Goal: Task Accomplishment & Management: Use online tool/utility

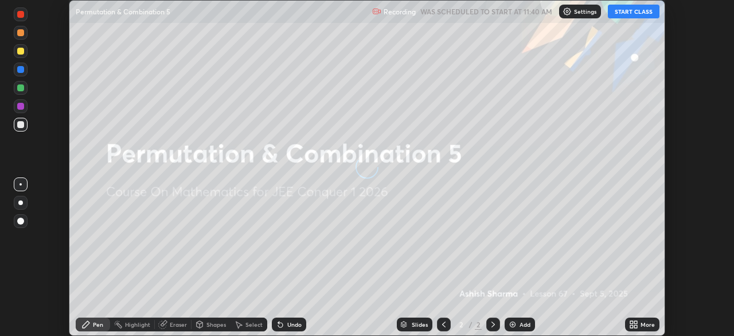
scroll to position [336, 734]
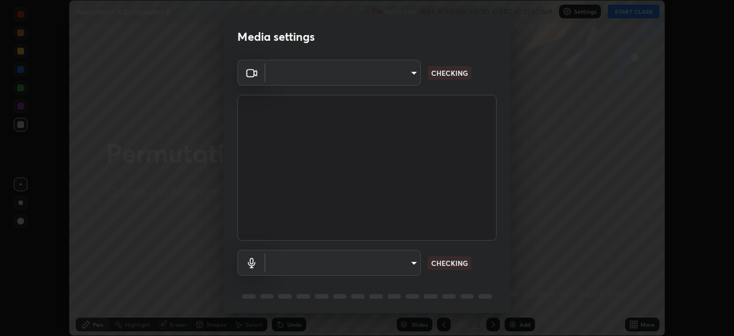
type input "14b787caa3234b54c591ffd1cb0d0a7c9d8495057a62f752d7397f13ea7eb8b5"
click at [407, 263] on body "Erase all Permutation & Combination 5 Recording WAS SCHEDULED TO START AT 11:40…" at bounding box center [367, 168] width 734 height 336
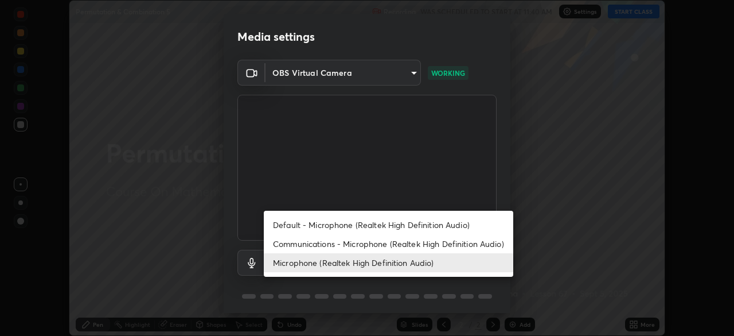
click at [350, 223] on li "Default - Microphone (Realtek High Definition Audio)" at bounding box center [388, 224] width 249 height 19
type input "default"
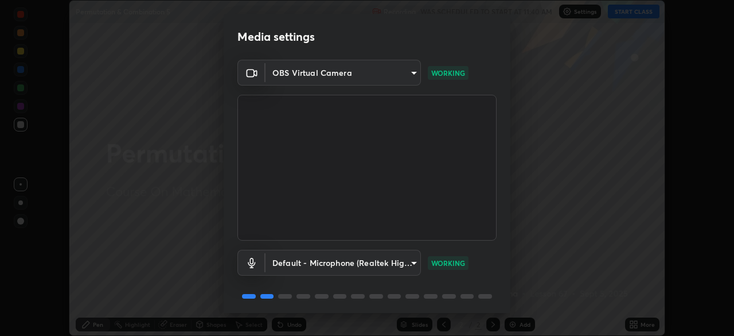
scroll to position [41, 0]
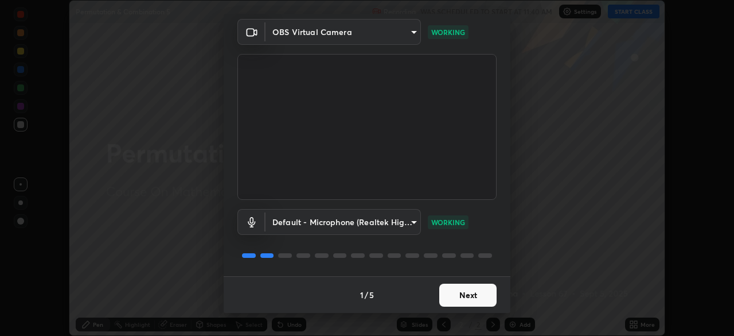
click at [466, 287] on button "Next" at bounding box center [467, 294] width 57 height 23
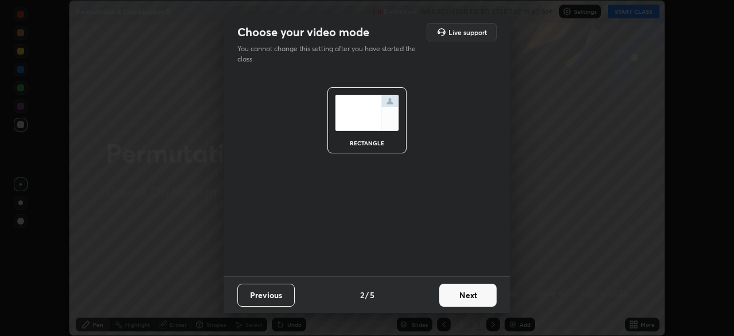
click at [463, 297] on button "Next" at bounding box center [467, 294] width 57 height 23
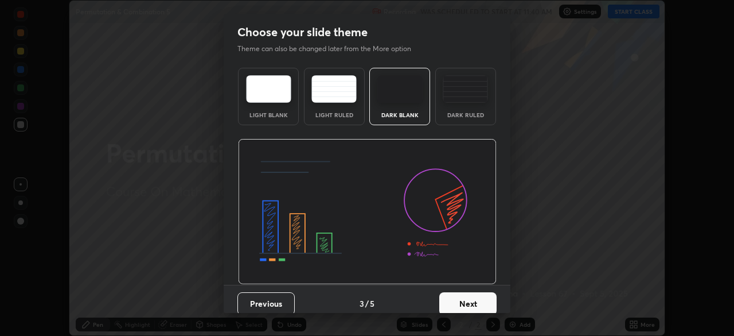
click at [465, 297] on button "Next" at bounding box center [467, 303] width 57 height 23
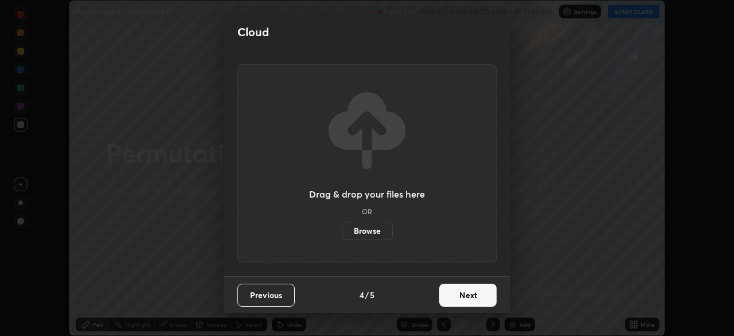
click at [464, 299] on button "Next" at bounding box center [467, 294] width 57 height 23
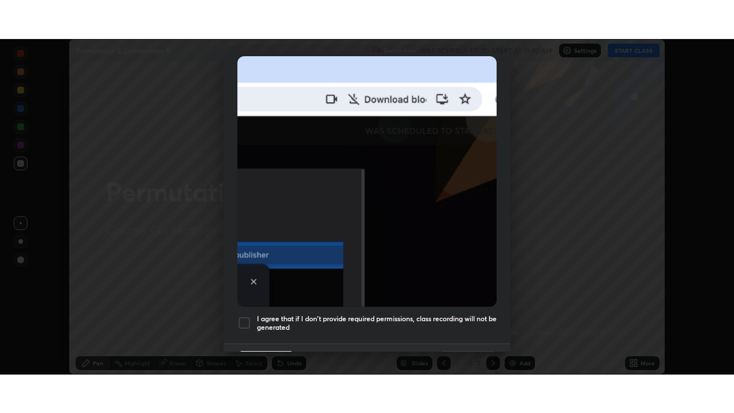
scroll to position [275, 0]
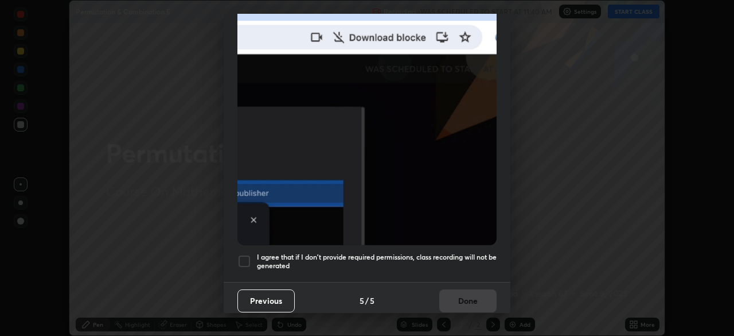
click at [245, 258] on div at bounding box center [244, 261] width 14 height 14
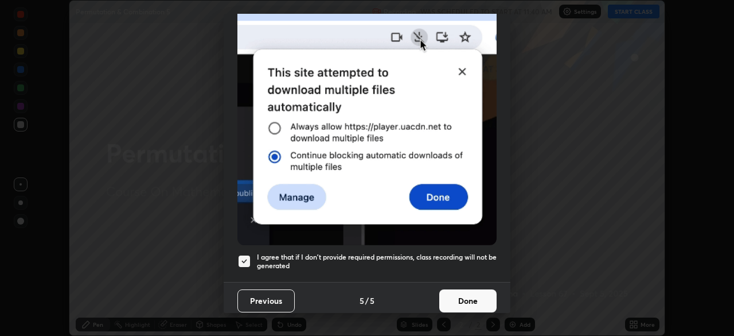
click at [469, 296] on button "Done" at bounding box center [467, 300] width 57 height 23
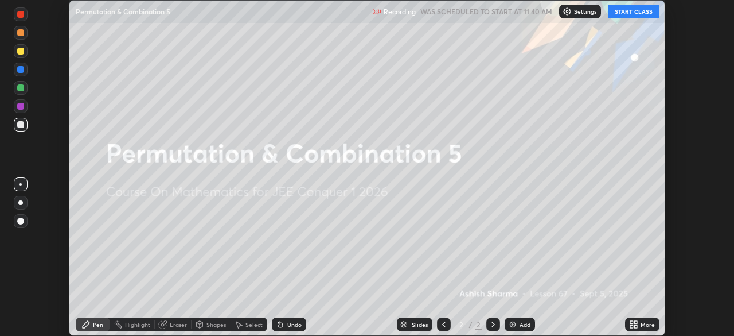
click at [636, 10] on button "START CLASS" at bounding box center [634, 12] width 52 height 14
click at [647, 326] on div "More" at bounding box center [648, 324] width 14 height 6
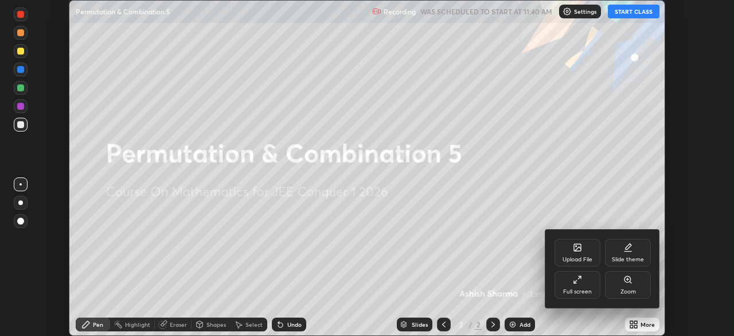
click at [585, 283] on div "Full screen" at bounding box center [578, 285] width 46 height 28
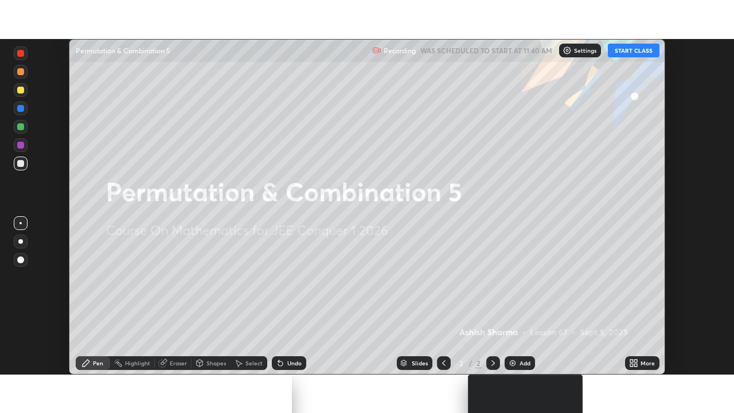
scroll to position [413, 734]
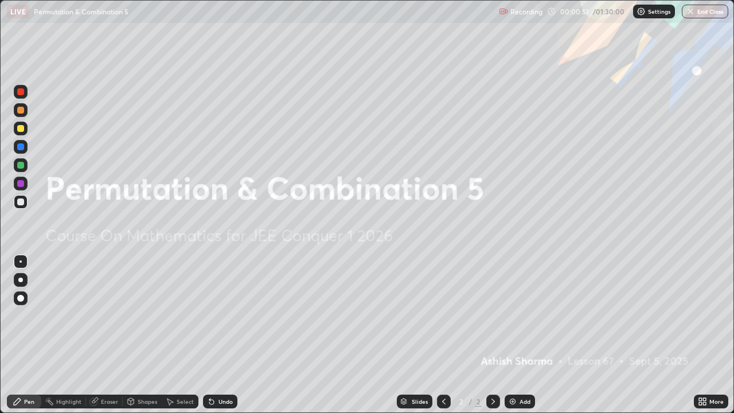
click at [522, 335] on div "Add" at bounding box center [520, 402] width 30 height 14
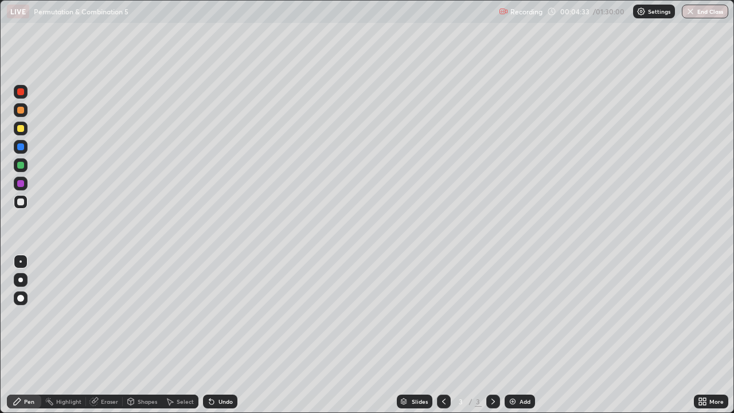
click at [108, 335] on div "Eraser" at bounding box center [109, 402] width 17 height 6
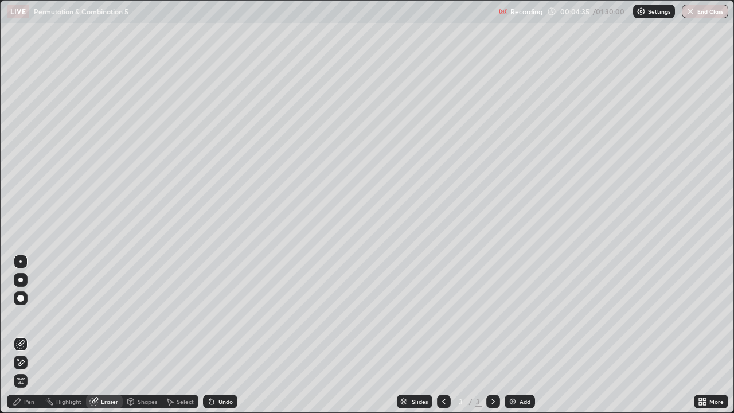
click at [30, 335] on div "Pen" at bounding box center [29, 402] width 10 height 6
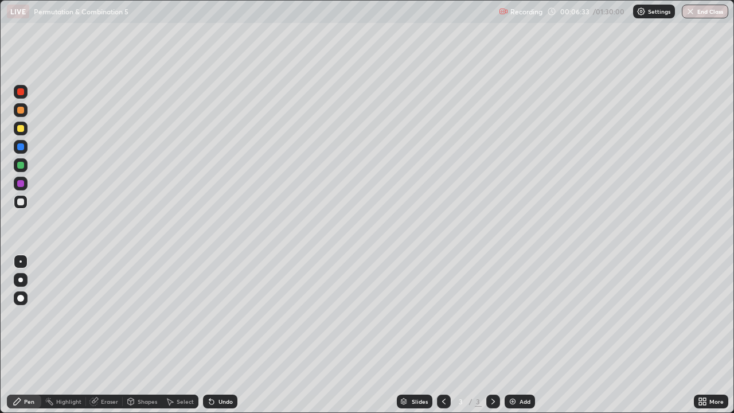
click at [220, 335] on div "Undo" at bounding box center [226, 402] width 14 height 6
click at [228, 335] on div "Undo" at bounding box center [226, 402] width 14 height 6
click at [525, 335] on div "Add" at bounding box center [525, 402] width 11 height 6
click at [221, 335] on div "Undo" at bounding box center [217, 401] width 39 height 23
click at [223, 335] on div "Undo" at bounding box center [220, 402] width 34 height 14
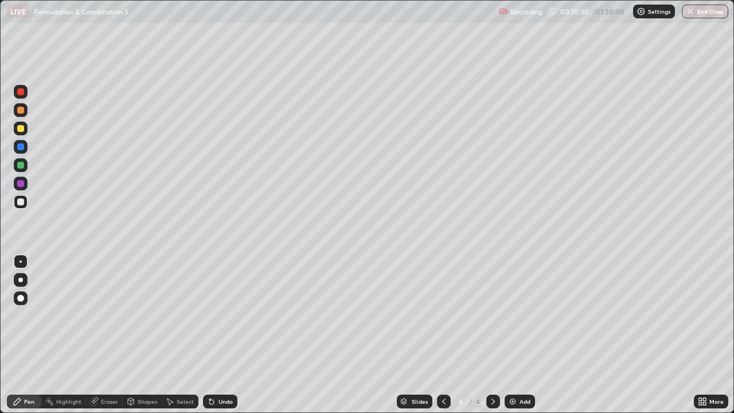
click at [443, 335] on icon at bounding box center [443, 401] width 9 height 9
click at [493, 335] on icon at bounding box center [493, 401] width 9 height 9
click at [21, 167] on div at bounding box center [20, 165] width 7 height 7
click at [223, 335] on div "Undo" at bounding box center [220, 402] width 34 height 14
click at [224, 335] on div "Undo" at bounding box center [226, 402] width 14 height 6
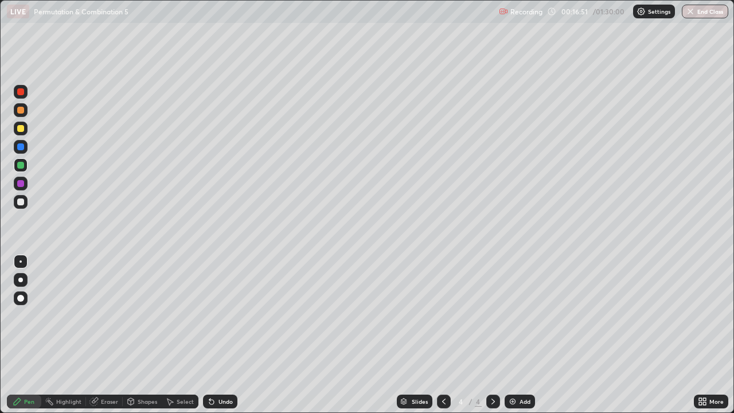
click at [225, 335] on div "Undo" at bounding box center [226, 402] width 14 height 6
click at [529, 335] on div "Add" at bounding box center [525, 402] width 11 height 6
click at [20, 198] on div at bounding box center [20, 201] width 7 height 7
click at [24, 163] on div at bounding box center [21, 165] width 14 height 14
click at [219, 335] on div "Undo" at bounding box center [226, 402] width 14 height 6
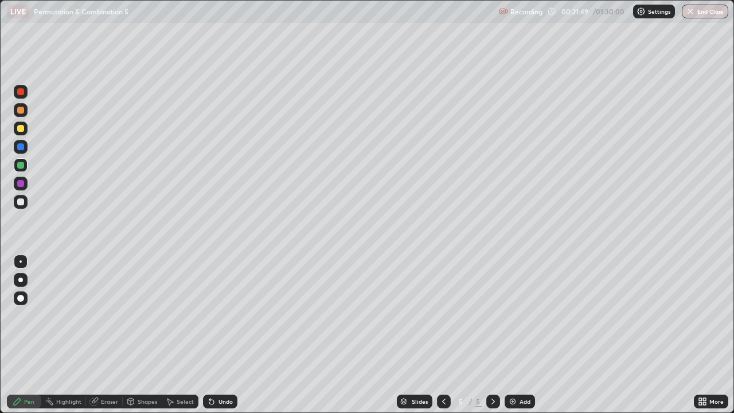
click at [221, 335] on div "Undo" at bounding box center [220, 402] width 34 height 14
click at [22, 133] on div at bounding box center [21, 129] width 14 height 14
click at [521, 335] on div "Add" at bounding box center [525, 402] width 11 height 6
click at [223, 335] on div "Undo" at bounding box center [226, 402] width 14 height 6
click at [525, 335] on div "Add" at bounding box center [525, 402] width 11 height 6
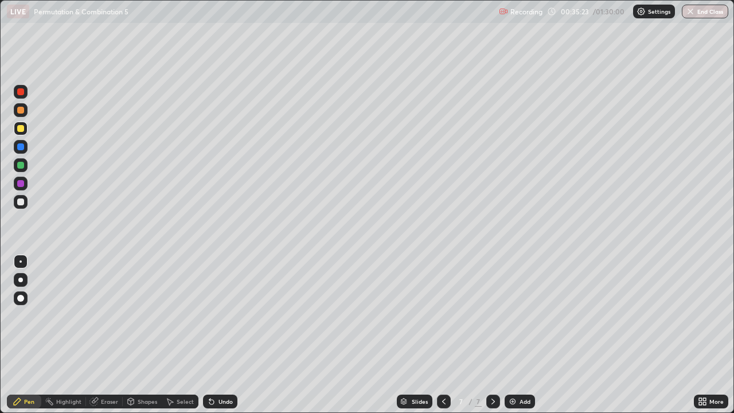
click at [18, 205] on div at bounding box center [20, 201] width 7 height 7
click at [225, 335] on div "Undo" at bounding box center [226, 402] width 14 height 6
click at [223, 335] on div "Undo" at bounding box center [226, 402] width 14 height 6
click at [520, 335] on div "Add" at bounding box center [525, 402] width 11 height 6
click at [18, 202] on div at bounding box center [20, 201] width 7 height 7
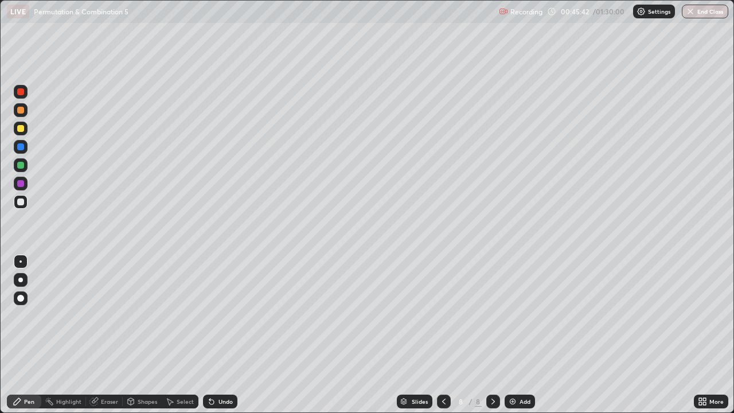
click at [224, 335] on div "Undo" at bounding box center [226, 402] width 14 height 6
click at [221, 335] on div "Undo" at bounding box center [226, 402] width 14 height 6
click at [220, 335] on div "Undo" at bounding box center [226, 402] width 14 height 6
click at [221, 335] on div "Undo" at bounding box center [226, 402] width 14 height 6
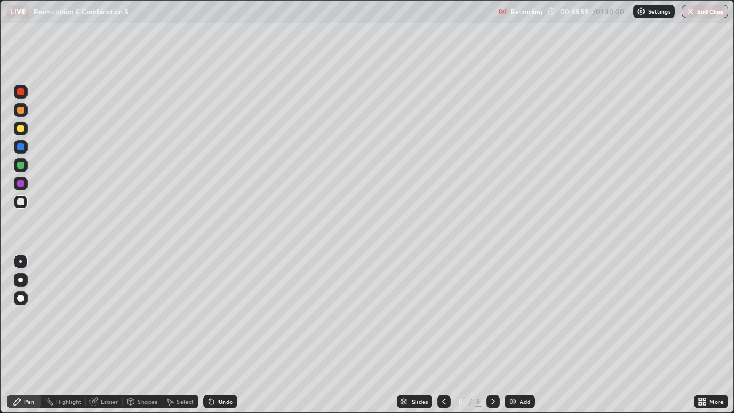
click at [225, 335] on div "Undo" at bounding box center [226, 402] width 14 height 6
click at [226, 335] on div "Undo" at bounding box center [226, 402] width 14 height 6
click at [227, 335] on div "Undo" at bounding box center [226, 402] width 14 height 6
click at [229, 335] on div "Undo" at bounding box center [226, 402] width 14 height 6
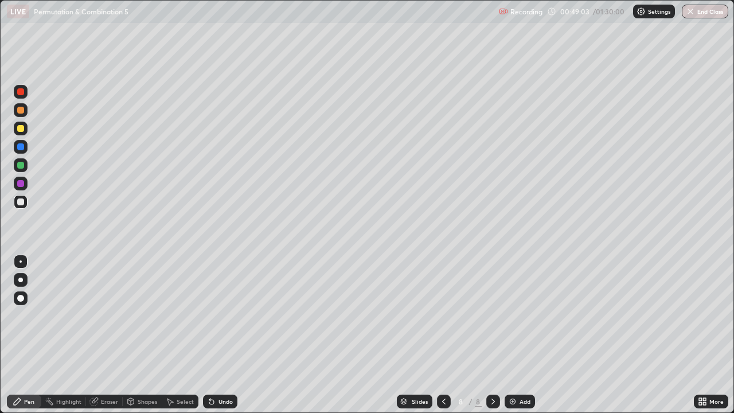
click at [227, 335] on div "Undo" at bounding box center [226, 402] width 14 height 6
click at [223, 335] on div "Undo" at bounding box center [220, 402] width 34 height 14
click at [106, 335] on div "Eraser" at bounding box center [109, 402] width 17 height 6
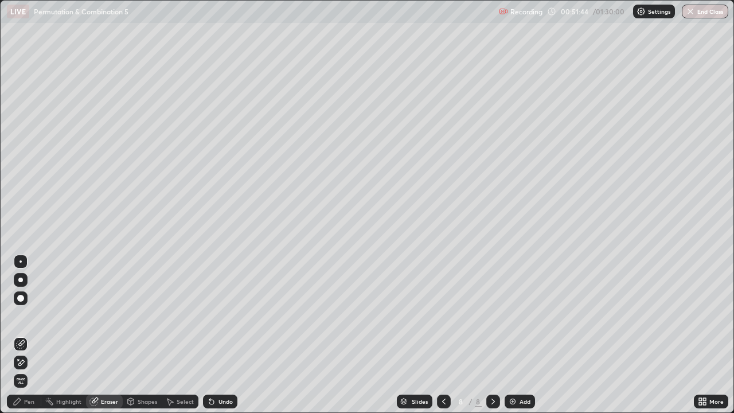
click at [31, 335] on div "Pen" at bounding box center [29, 402] width 10 height 6
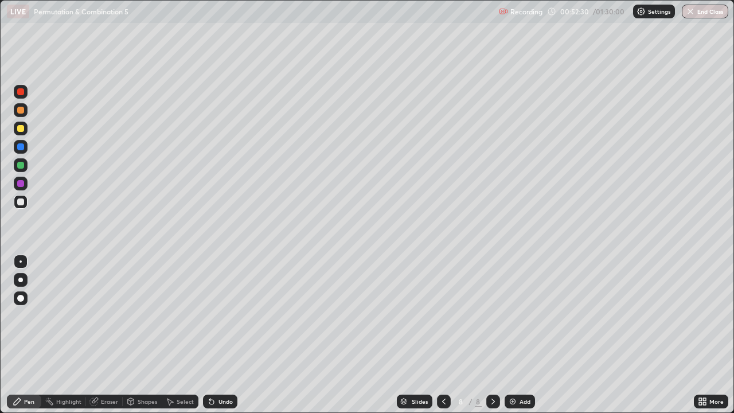
click at [524, 335] on div "Add" at bounding box center [525, 402] width 11 height 6
click at [225, 335] on div "Undo" at bounding box center [220, 402] width 34 height 14
click at [524, 335] on div "Add" at bounding box center [525, 402] width 11 height 6
click at [220, 335] on div "Undo" at bounding box center [226, 402] width 14 height 6
click at [442, 335] on icon at bounding box center [443, 401] width 9 height 9
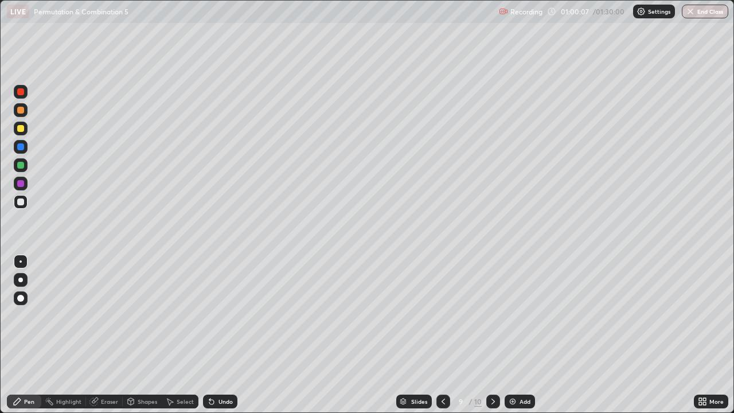
click at [442, 335] on icon at bounding box center [443, 401] width 9 height 9
click at [490, 335] on icon at bounding box center [493, 401] width 9 height 9
click at [491, 335] on icon at bounding box center [493, 401] width 9 height 9
click at [442, 335] on icon at bounding box center [443, 402] width 3 height 6
click at [491, 335] on icon at bounding box center [493, 401] width 9 height 9
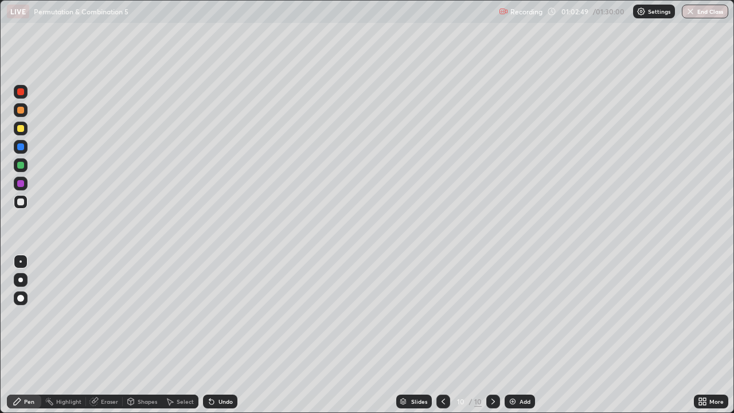
click at [224, 335] on div "Undo" at bounding box center [226, 402] width 14 height 6
click at [17, 163] on div at bounding box center [21, 165] width 14 height 14
click at [223, 335] on div "Undo" at bounding box center [220, 402] width 34 height 14
click at [218, 335] on div "Undo" at bounding box center [220, 402] width 34 height 14
click at [522, 335] on div "Add" at bounding box center [525, 402] width 11 height 6
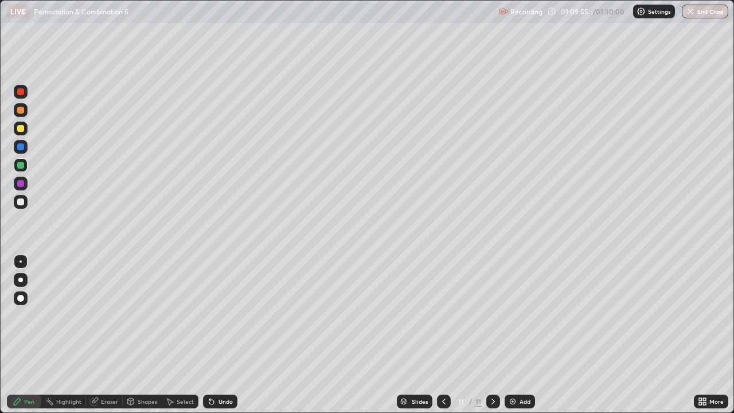
click at [19, 128] on div at bounding box center [20, 128] width 7 height 7
click at [441, 335] on icon at bounding box center [443, 401] width 9 height 9
click at [491, 335] on icon at bounding box center [493, 401] width 9 height 9
click at [443, 335] on icon at bounding box center [443, 401] width 9 height 9
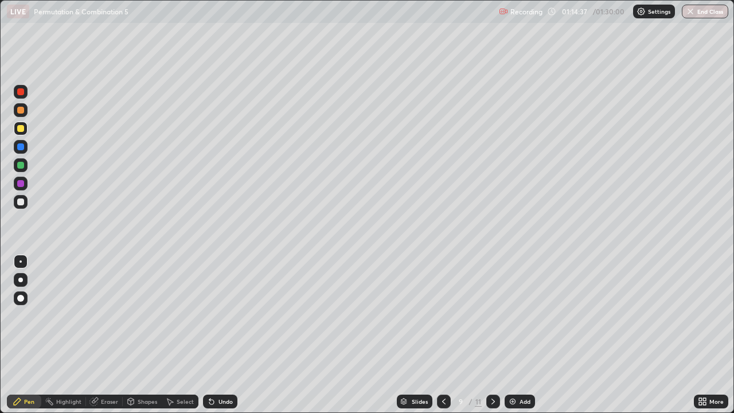
click at [21, 163] on div at bounding box center [20, 165] width 7 height 7
click at [494, 335] on icon at bounding box center [493, 401] width 9 height 9
click at [492, 335] on icon at bounding box center [493, 401] width 9 height 9
click at [224, 335] on div "Undo" at bounding box center [217, 401] width 39 height 23
click at [221, 335] on div "Undo" at bounding box center [220, 402] width 34 height 14
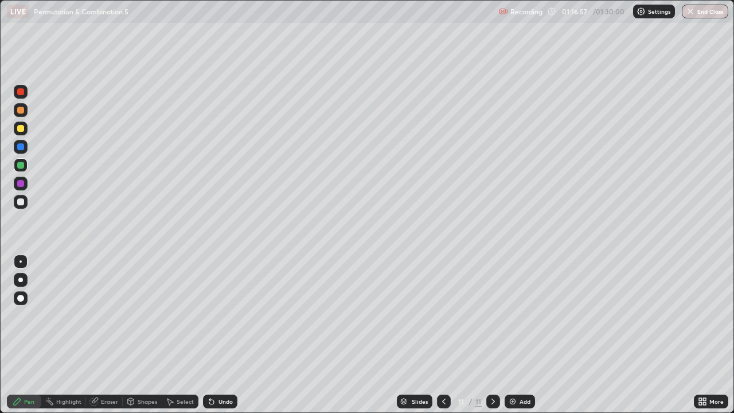
click at [223, 335] on div "Undo" at bounding box center [226, 402] width 14 height 6
click at [220, 335] on div "Undo" at bounding box center [226, 402] width 14 height 6
click at [228, 335] on div "Undo" at bounding box center [226, 402] width 14 height 6
click at [228, 335] on div "Undo" at bounding box center [220, 402] width 34 height 14
click at [225, 335] on div "Undo" at bounding box center [226, 402] width 14 height 6
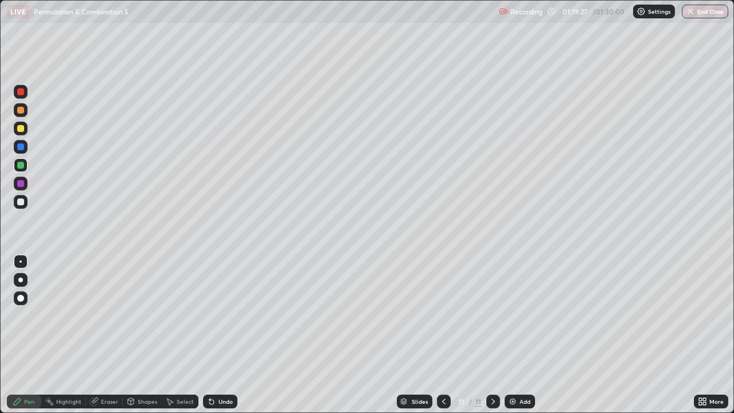
click at [220, 335] on div "Undo" at bounding box center [226, 402] width 14 height 6
click at [220, 335] on div "Undo" at bounding box center [220, 402] width 34 height 14
click at [221, 335] on div "Undo" at bounding box center [220, 402] width 34 height 14
click at [219, 335] on div "Undo" at bounding box center [220, 402] width 34 height 14
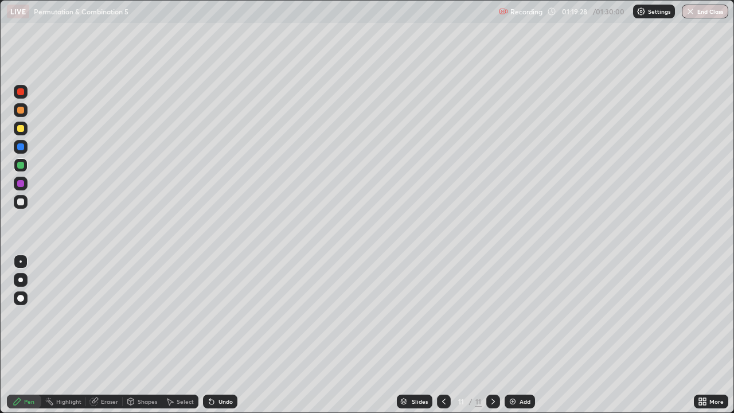
click at [220, 335] on div "Undo" at bounding box center [220, 402] width 34 height 14
click at [219, 335] on div "Undo" at bounding box center [220, 402] width 34 height 14
click at [220, 335] on div "Undo" at bounding box center [220, 402] width 34 height 14
click at [219, 335] on div "Undo" at bounding box center [220, 402] width 34 height 14
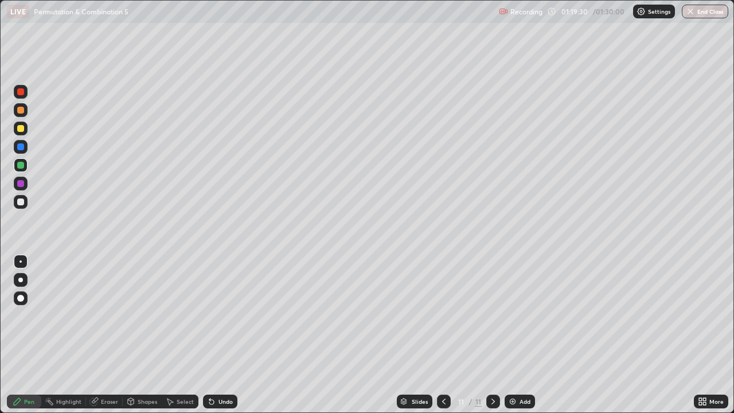
click at [224, 335] on div "Undo" at bounding box center [226, 402] width 14 height 6
click at [521, 335] on div "Add" at bounding box center [525, 402] width 11 height 6
click at [21, 201] on div at bounding box center [20, 201] width 7 height 7
click at [492, 335] on icon at bounding box center [493, 401] width 9 height 9
click at [521, 335] on div "Add" at bounding box center [525, 402] width 11 height 6
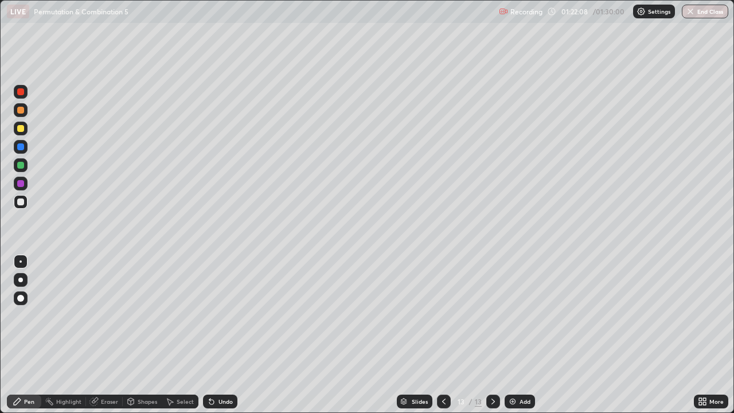
click at [443, 335] on icon at bounding box center [443, 401] width 9 height 9
click at [443, 335] on div at bounding box center [444, 402] width 14 height 14
click at [443, 335] on icon at bounding box center [443, 401] width 9 height 9
click at [490, 335] on icon at bounding box center [493, 401] width 9 height 9
click at [489, 335] on icon at bounding box center [493, 401] width 9 height 9
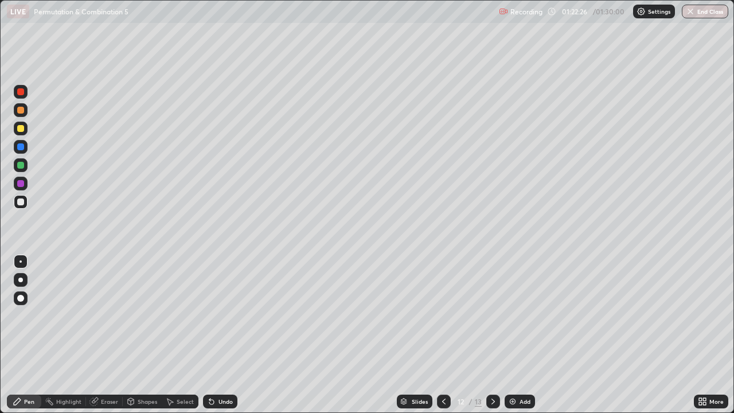
click at [491, 335] on icon at bounding box center [492, 402] width 3 height 6
click at [222, 335] on div "Undo" at bounding box center [226, 402] width 14 height 6
click at [219, 335] on div "Undo" at bounding box center [220, 402] width 34 height 14
click at [220, 335] on div "Undo" at bounding box center [226, 402] width 14 height 6
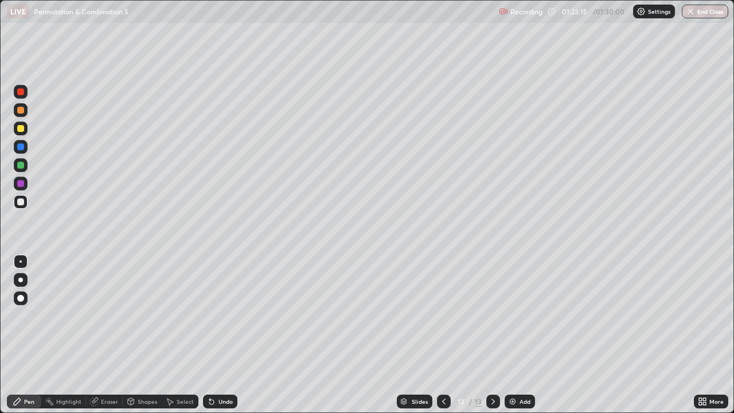
click at [223, 335] on div "Undo" at bounding box center [226, 402] width 14 height 6
click at [221, 335] on div "Undo" at bounding box center [226, 402] width 14 height 6
click at [215, 335] on div "Undo" at bounding box center [220, 402] width 34 height 14
click at [219, 335] on div "Undo" at bounding box center [226, 402] width 14 height 6
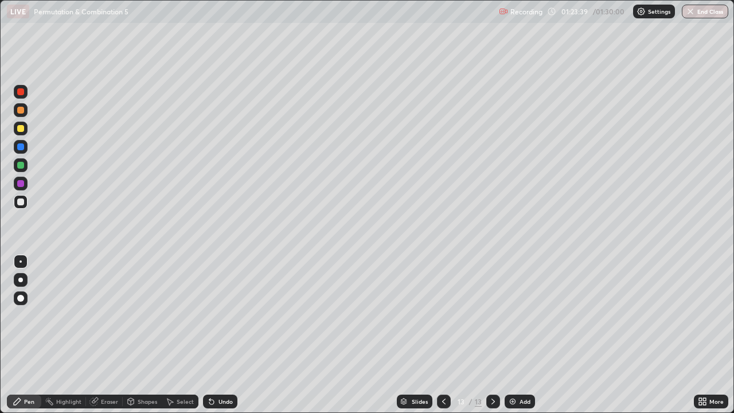
click at [219, 335] on div "Undo" at bounding box center [220, 402] width 34 height 14
click at [221, 335] on div "Undo" at bounding box center [220, 402] width 34 height 14
click at [107, 335] on div "Eraser" at bounding box center [109, 402] width 17 height 6
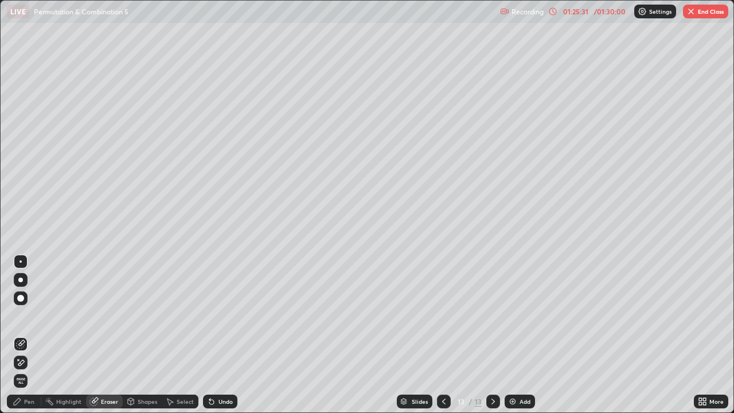
click at [30, 335] on div "Pen" at bounding box center [29, 402] width 10 height 6
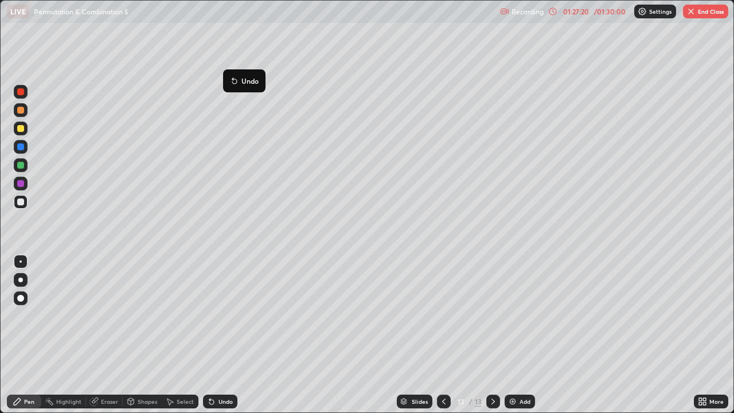
click at [520, 335] on div "Add" at bounding box center [525, 402] width 11 height 6
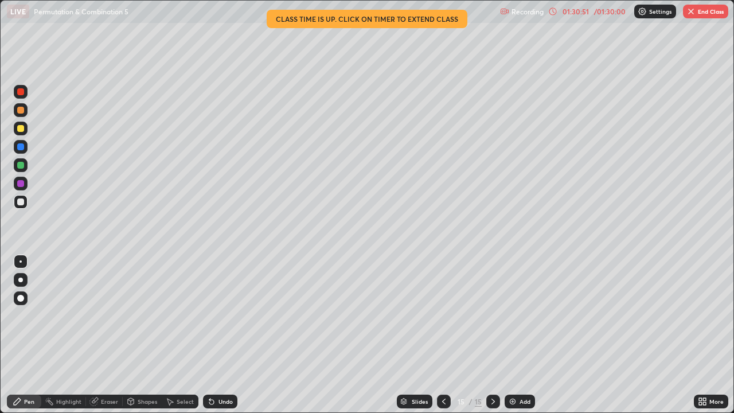
click at [224, 335] on div "Undo" at bounding box center [226, 402] width 14 height 6
click at [442, 335] on icon at bounding box center [443, 401] width 9 height 9
click at [444, 335] on icon at bounding box center [443, 401] width 9 height 9
click at [444, 335] on icon at bounding box center [443, 402] width 3 height 6
click at [442, 335] on icon at bounding box center [443, 402] width 3 height 6
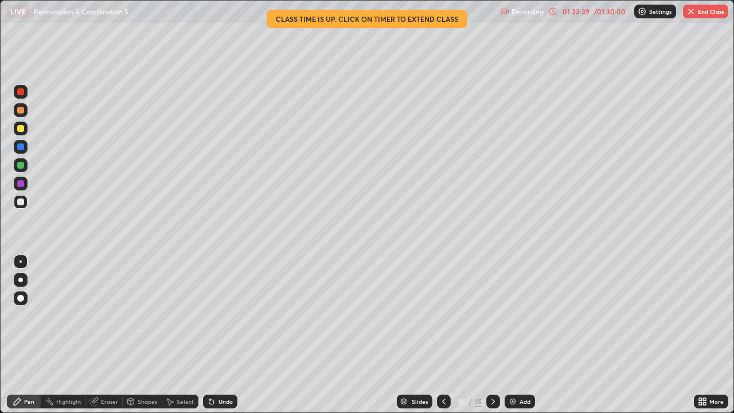
click at [442, 335] on icon at bounding box center [443, 402] width 3 height 6
click at [440, 335] on icon at bounding box center [443, 401] width 9 height 9
click at [442, 335] on icon at bounding box center [443, 401] width 9 height 9
click at [443, 335] on icon at bounding box center [443, 401] width 9 height 9
click at [492, 335] on icon at bounding box center [493, 401] width 9 height 9
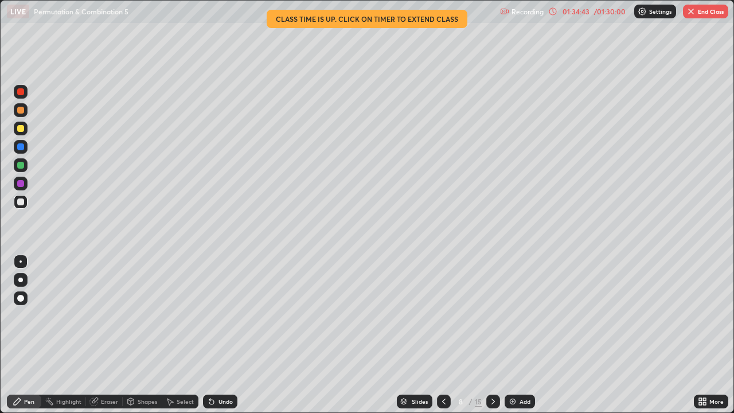
click at [493, 335] on icon at bounding box center [493, 401] width 9 height 9
click at [495, 335] on icon at bounding box center [493, 401] width 9 height 9
click at [491, 335] on icon at bounding box center [493, 401] width 9 height 9
click at [491, 335] on icon at bounding box center [492, 402] width 3 height 6
click at [493, 335] on icon at bounding box center [493, 401] width 9 height 9
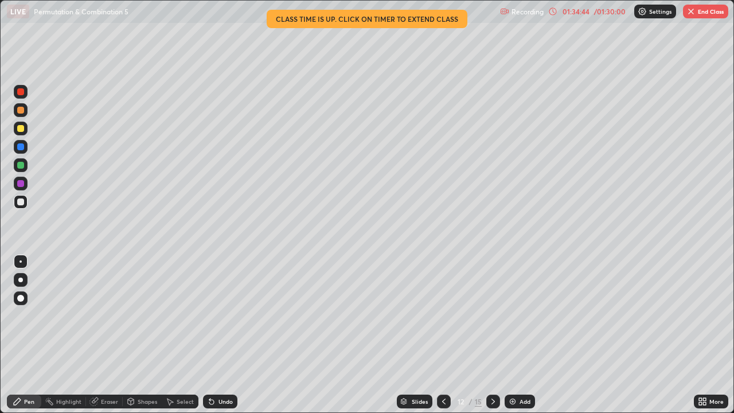
click at [493, 335] on icon at bounding box center [493, 401] width 9 height 9
click at [494, 335] on icon at bounding box center [493, 401] width 9 height 9
click at [491, 335] on div at bounding box center [493, 401] width 14 height 23
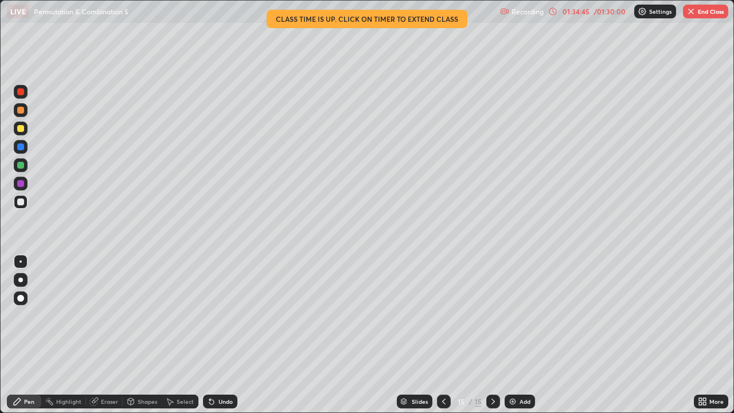
click at [489, 335] on div at bounding box center [493, 402] width 14 height 14
click at [487, 335] on div at bounding box center [493, 402] width 14 height 14
click at [709, 12] on button "End Class" at bounding box center [705, 12] width 45 height 14
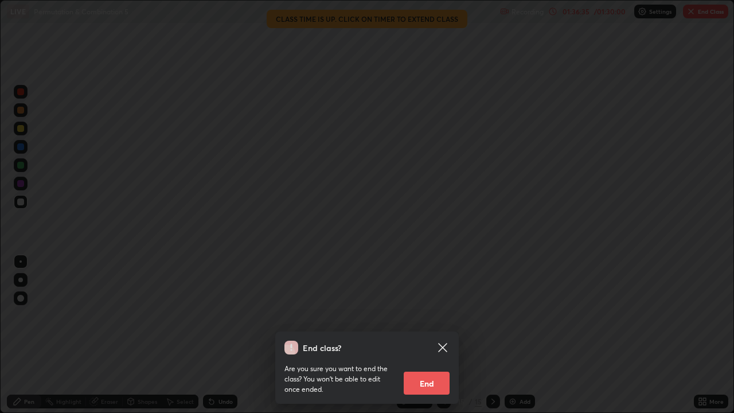
click at [436, 335] on button "End" at bounding box center [427, 383] width 46 height 23
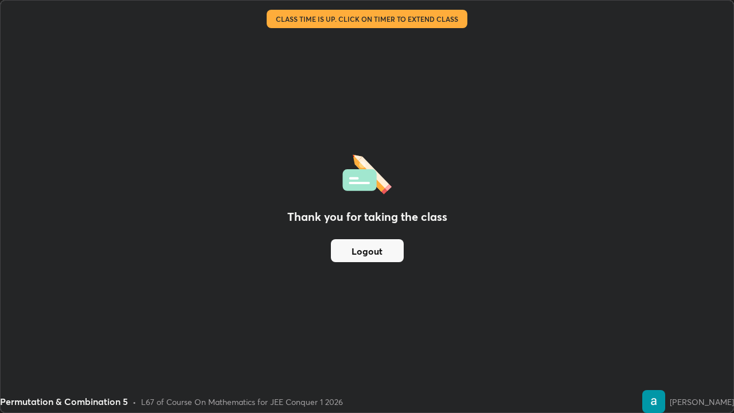
click at [395, 252] on button "Logout" at bounding box center [367, 250] width 73 height 23
